Goal: Navigation & Orientation: Understand site structure

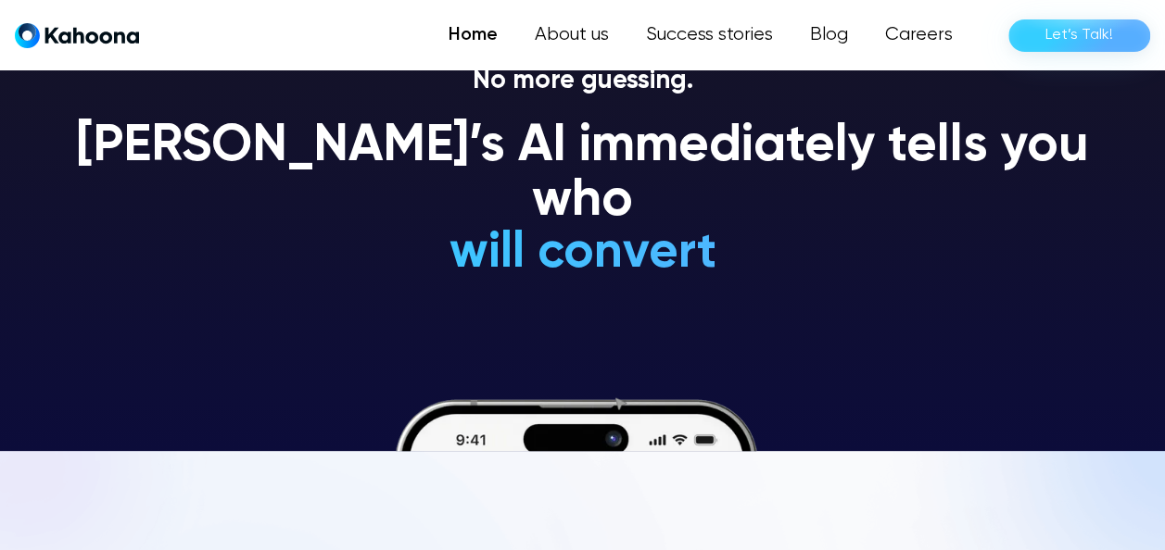
scroll to position [101, 0]
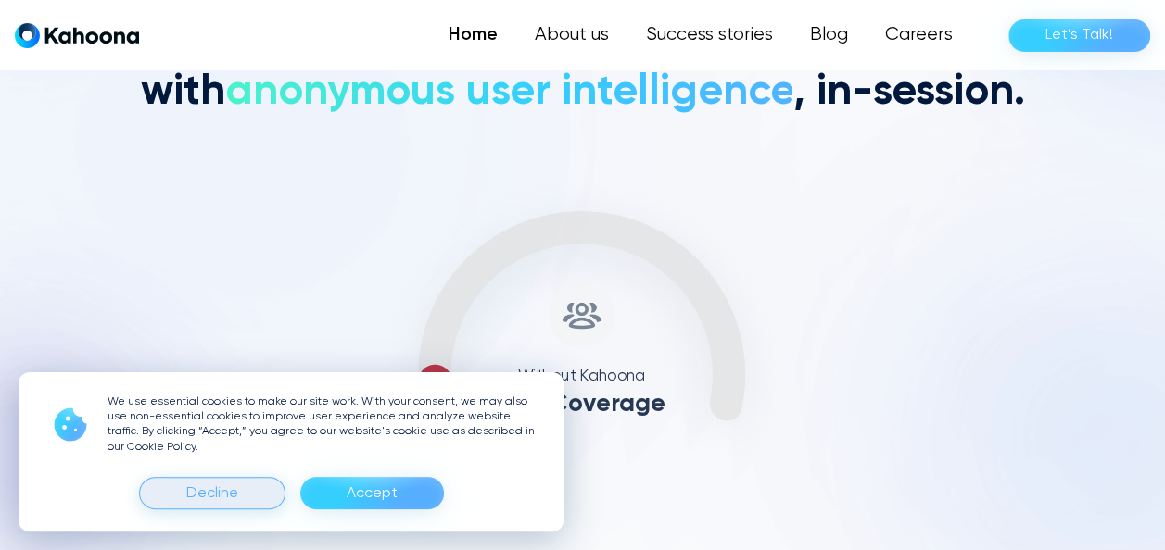
click at [241, 488] on div "Decline" at bounding box center [212, 493] width 146 height 32
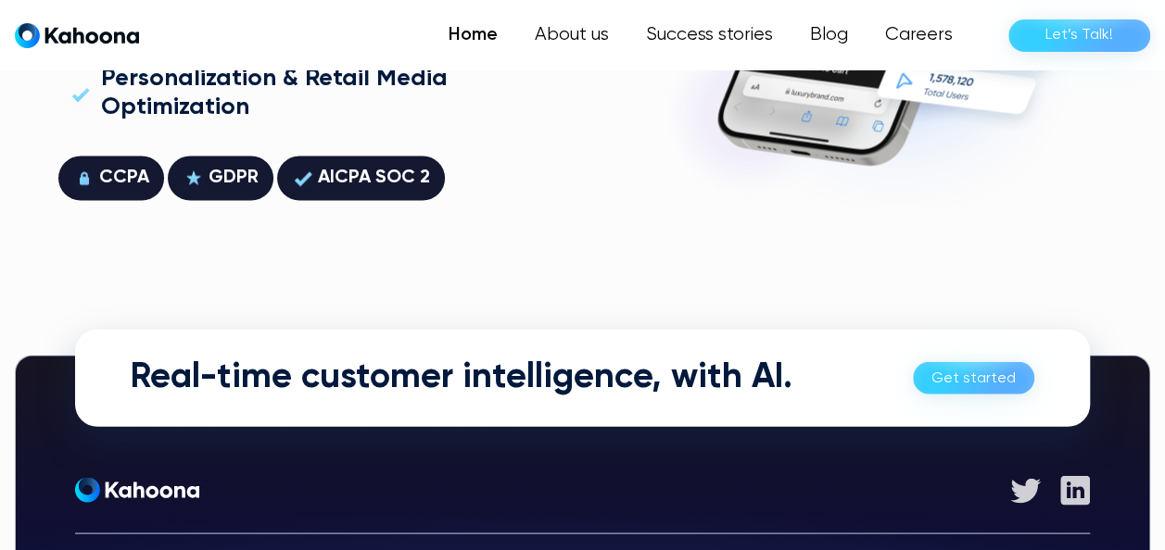
scroll to position [5014, 0]
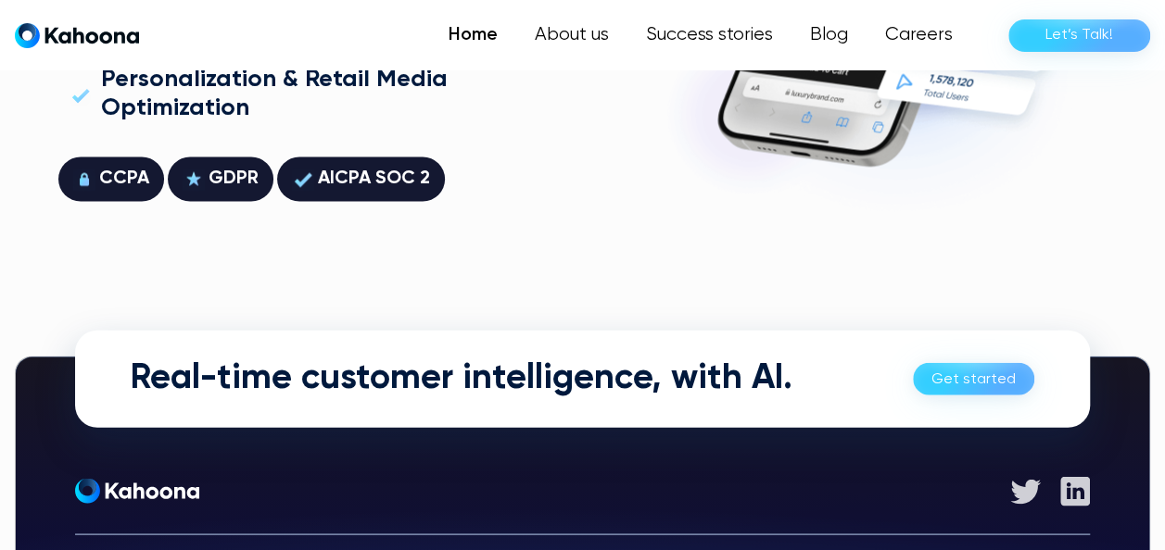
click at [969, 362] on link "Get started" at bounding box center [973, 378] width 121 height 32
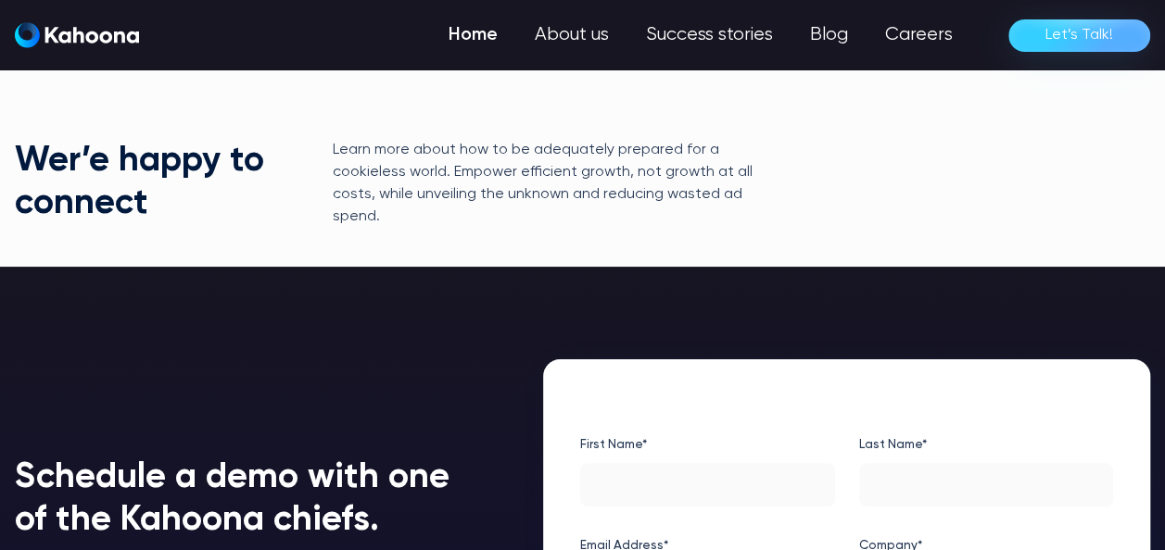
click at [466, 32] on link "Home" at bounding box center [473, 35] width 86 height 37
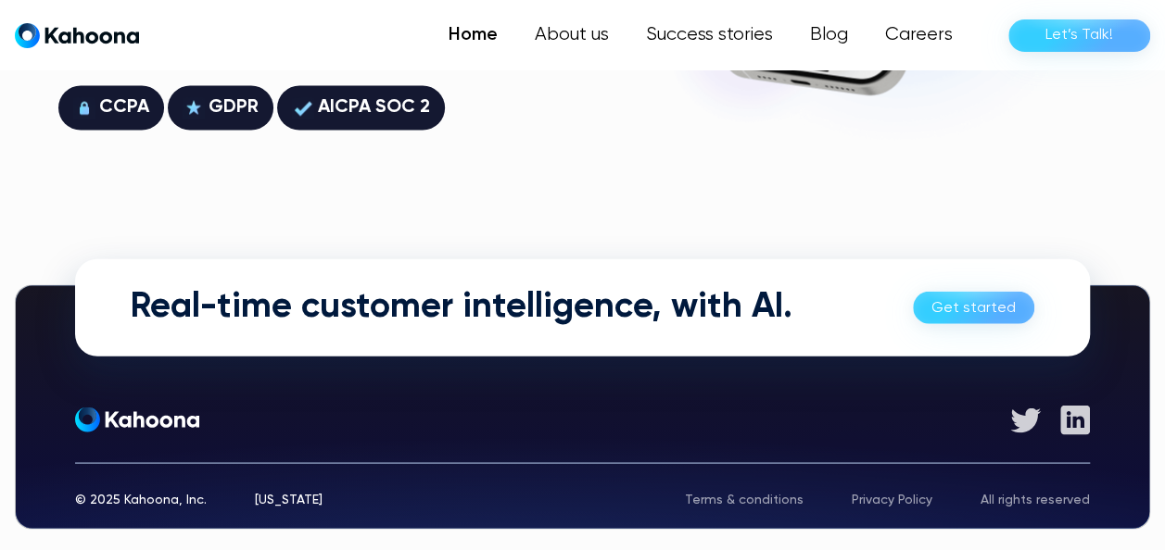
scroll to position [5085, 0]
click at [901, 493] on div "Privacy Policy" at bounding box center [892, 499] width 81 height 13
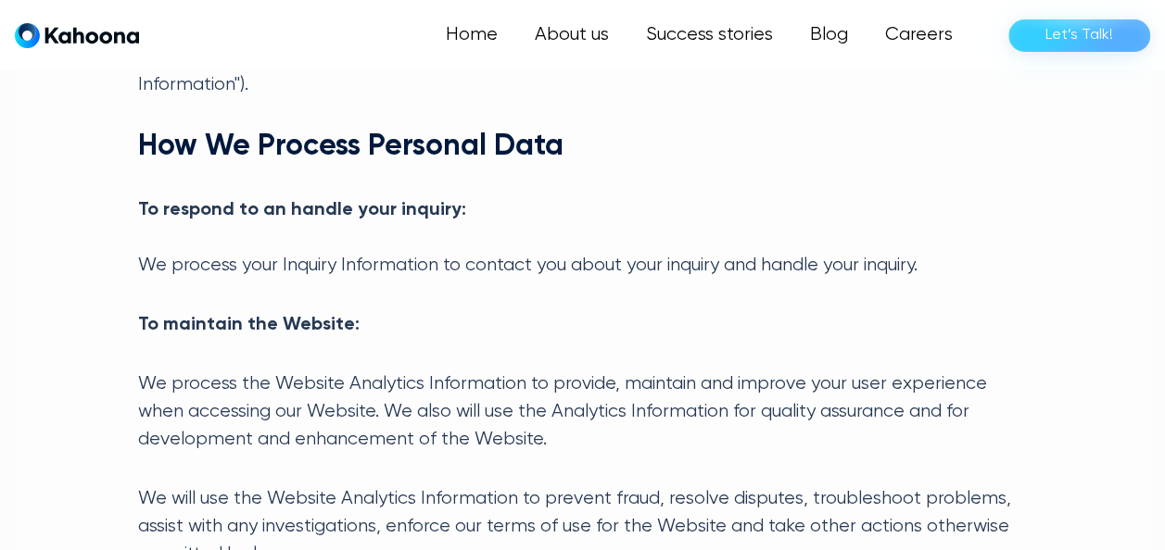
scroll to position [985, 0]
